Goal: Task Accomplishment & Management: Manage account settings

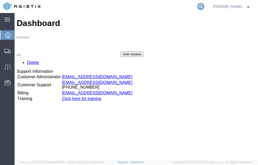
click at [205, 5] on icon at bounding box center [200, 6] width 7 height 7
type input "57058528"
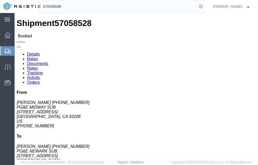
click link "Tracking"
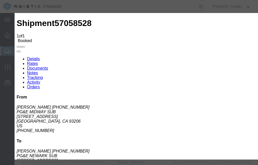
type input "[DATE]"
type input "3:00 PM"
select select "DELIVRED"
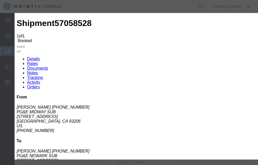
type input "[DATE]"
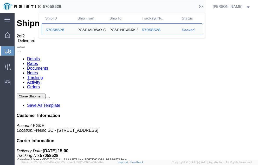
click at [75, 7] on input "57058528" at bounding box center [118, 6] width 158 height 12
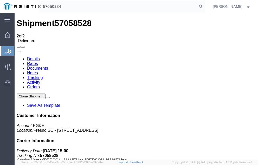
type input "57050234"
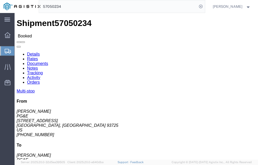
click link "Tracking"
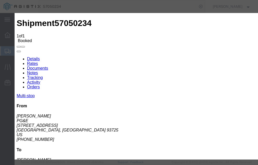
type input "[DATE]"
type input "3:00 PM"
select select "DELIVRED"
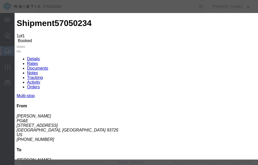
type input "[DATE]"
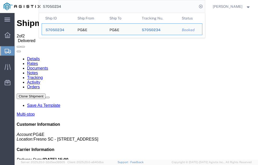
click at [73, 6] on input "57050234" at bounding box center [118, 6] width 158 height 12
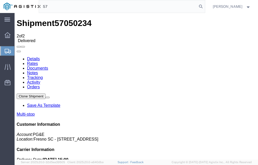
type input "5"
